Goal: Task Accomplishment & Management: Manage account settings

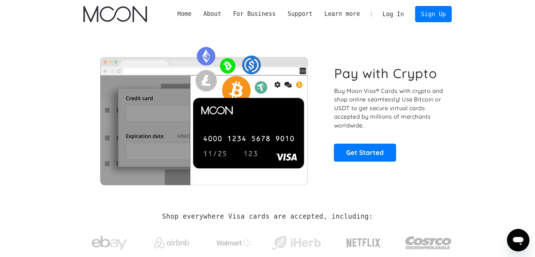
click at [390, 15] on link "Log In" at bounding box center [393, 13] width 33 height 15
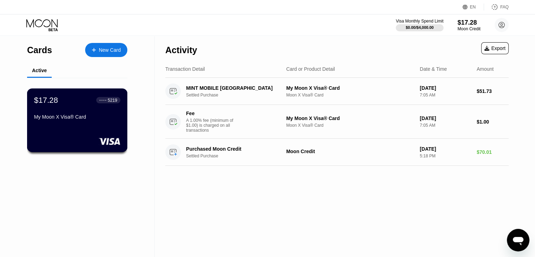
click at [97, 136] on div "$17.28 ● ● ● ● 5219 My Moon X Visa® Card" at bounding box center [77, 120] width 101 height 64
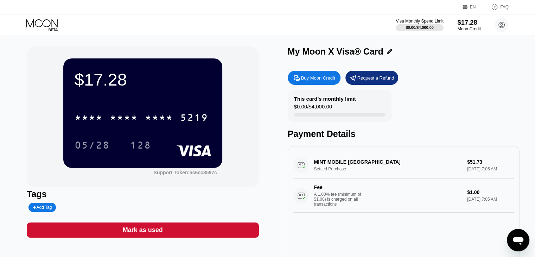
click at [471, 29] on div "Moon Credit" at bounding box center [469, 28] width 24 height 5
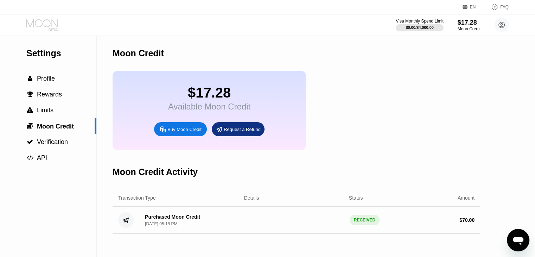
click at [47, 21] on icon at bounding box center [42, 25] width 33 height 12
